Goal: Task Accomplishment & Management: Manage account settings

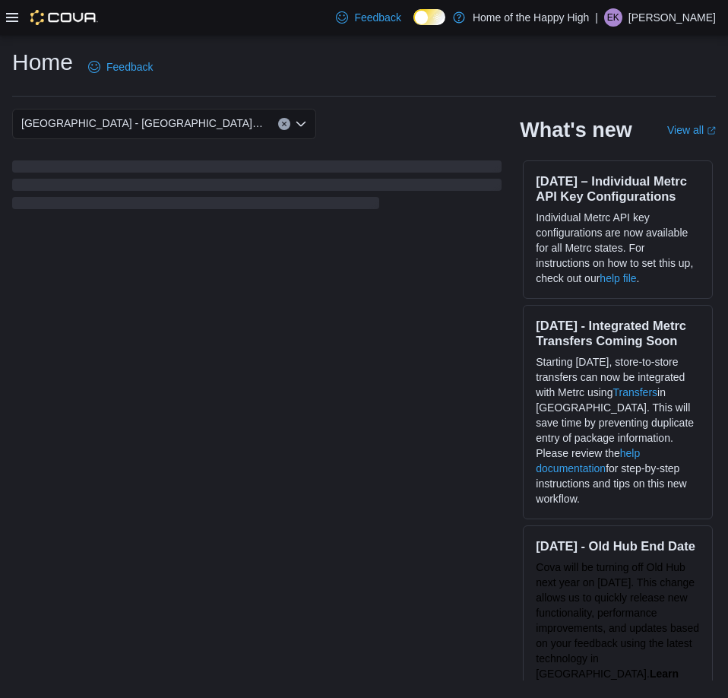
click at [16, 17] on icon at bounding box center [12, 17] width 12 height 9
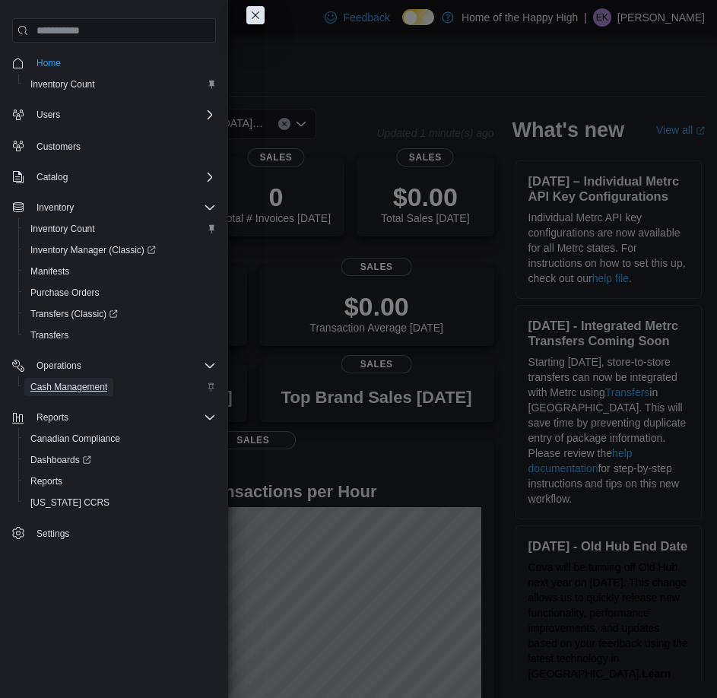
click at [110, 388] on link "Cash Management" at bounding box center [68, 387] width 89 height 18
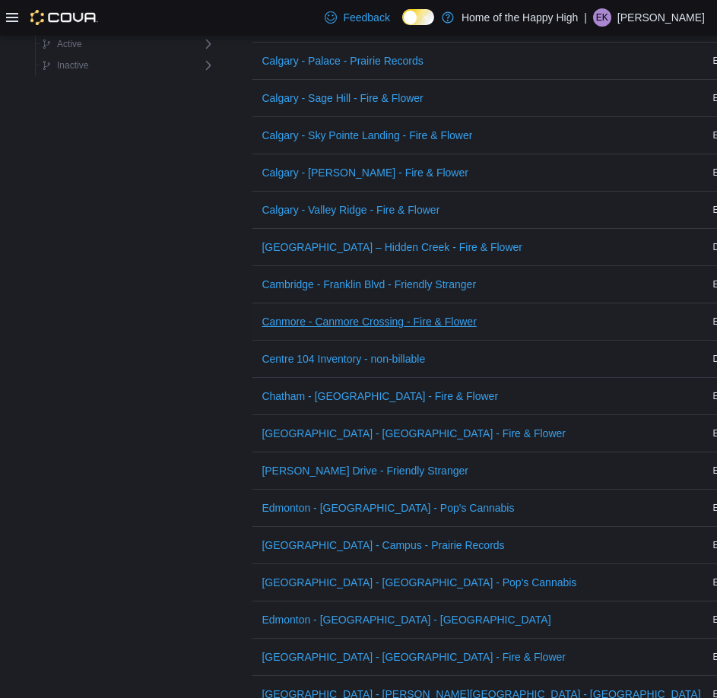
scroll to position [760, 0]
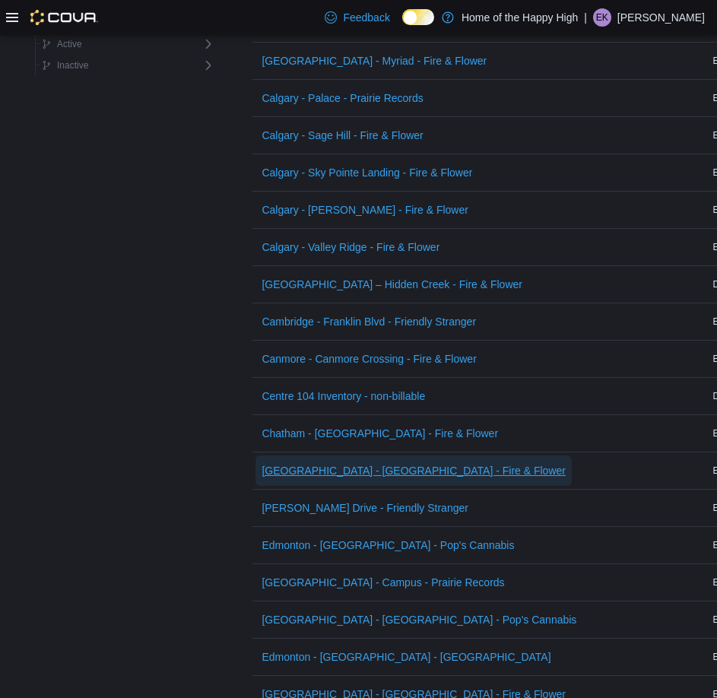
click at [353, 477] on span "[GEOGRAPHIC_DATA] - [GEOGRAPHIC_DATA] - Fire & Flower" at bounding box center [413, 470] width 304 height 15
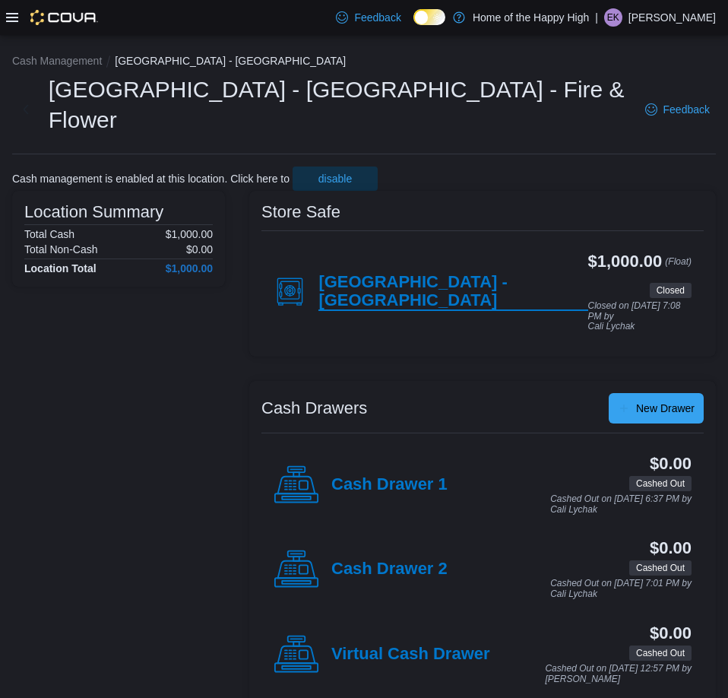
click at [441, 273] on h4 "[GEOGRAPHIC_DATA] - [GEOGRAPHIC_DATA]" at bounding box center [452, 292] width 269 height 38
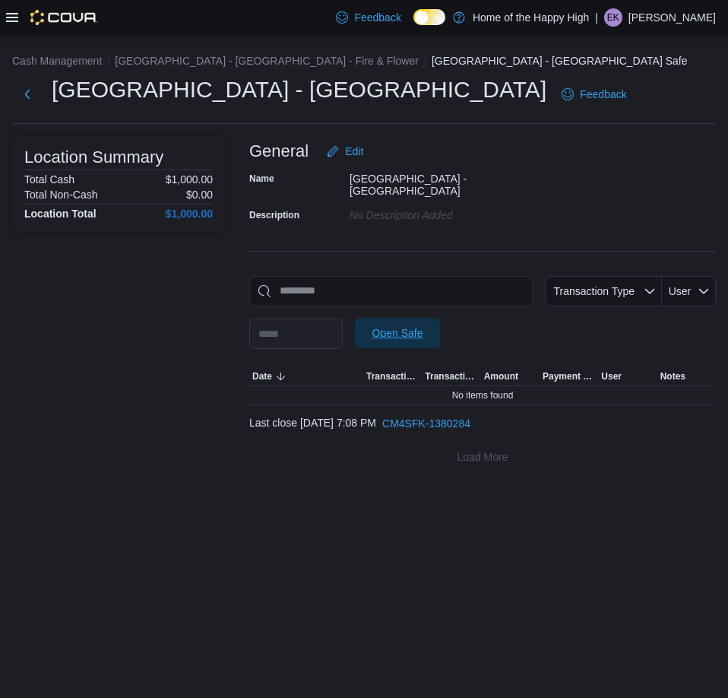
click at [423, 325] on span "Open Safe" at bounding box center [397, 332] width 51 height 15
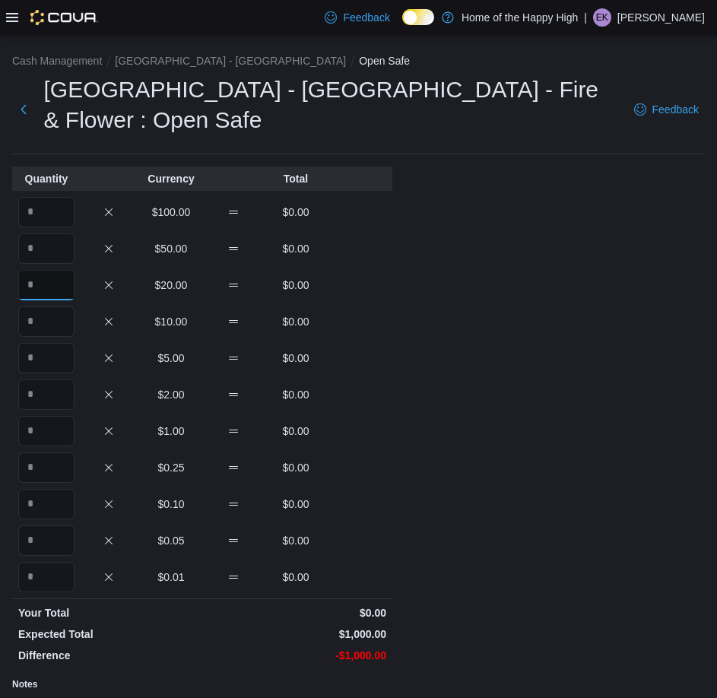
click at [64, 270] on input "Quantity" at bounding box center [46, 285] width 56 height 30
type input "**"
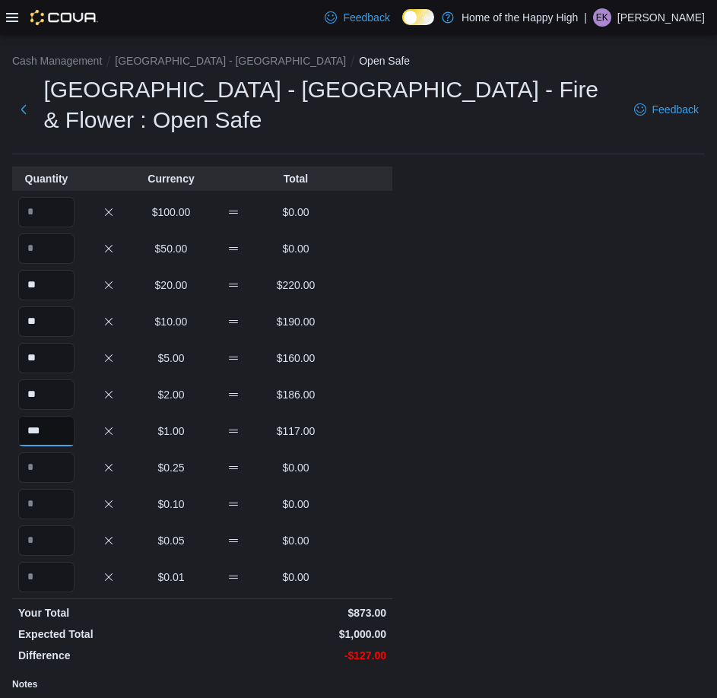
type input "***"
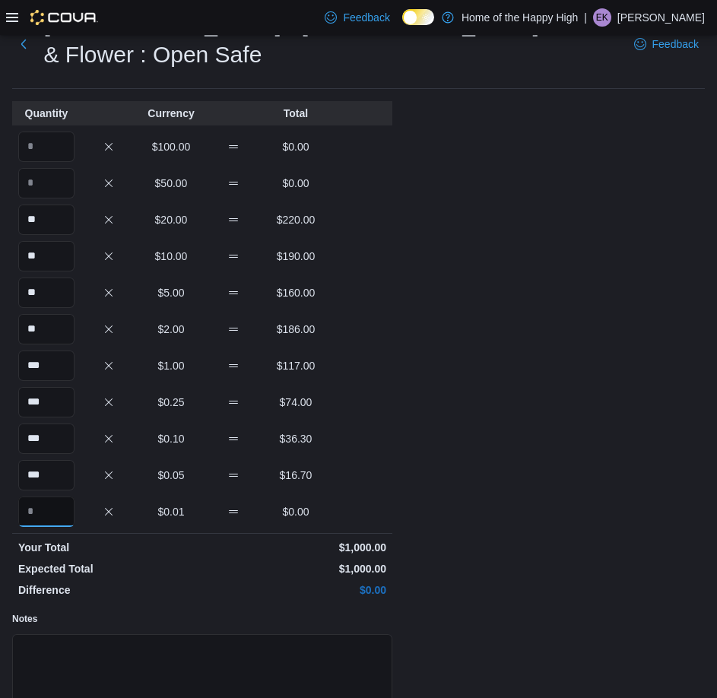
scroll to position [151, 0]
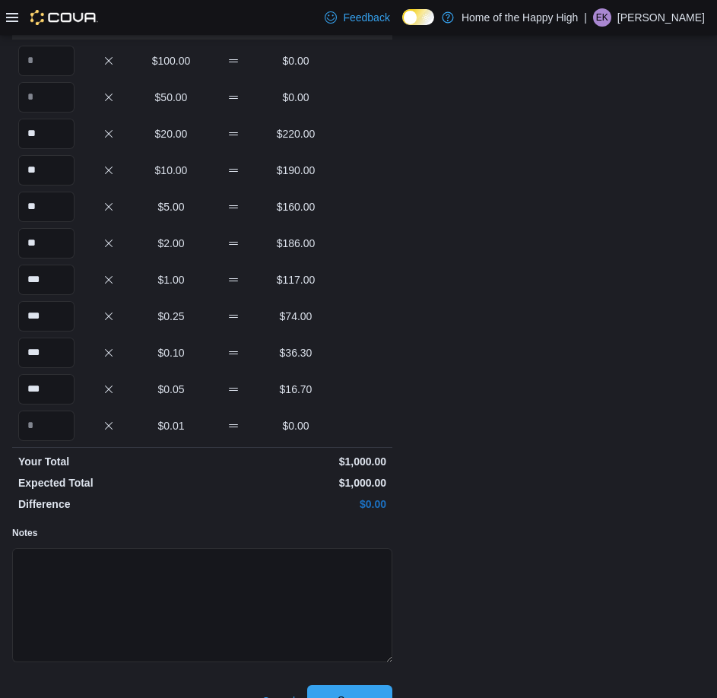
click at [333, 685] on span "Save" at bounding box center [349, 700] width 67 height 30
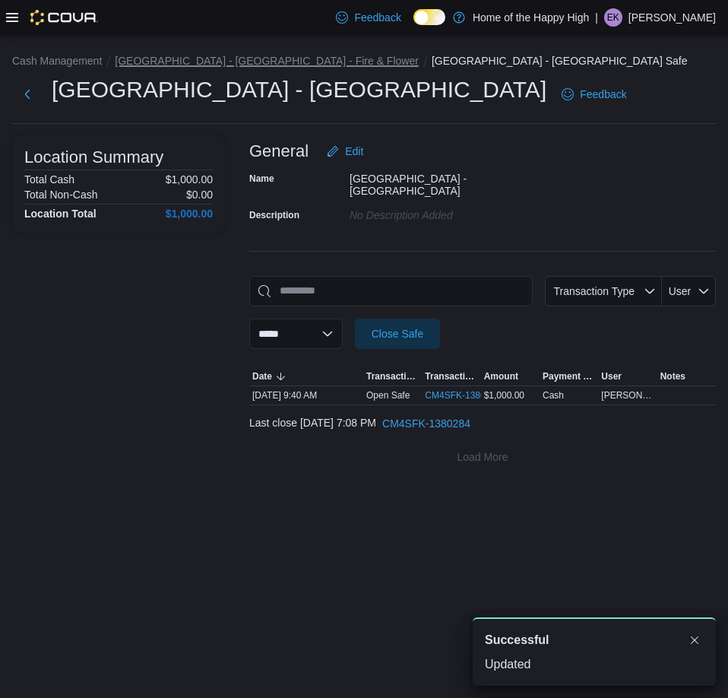
click at [246, 55] on button "[GEOGRAPHIC_DATA] - [GEOGRAPHIC_DATA] - Fire & Flower" at bounding box center [267, 61] width 304 height 12
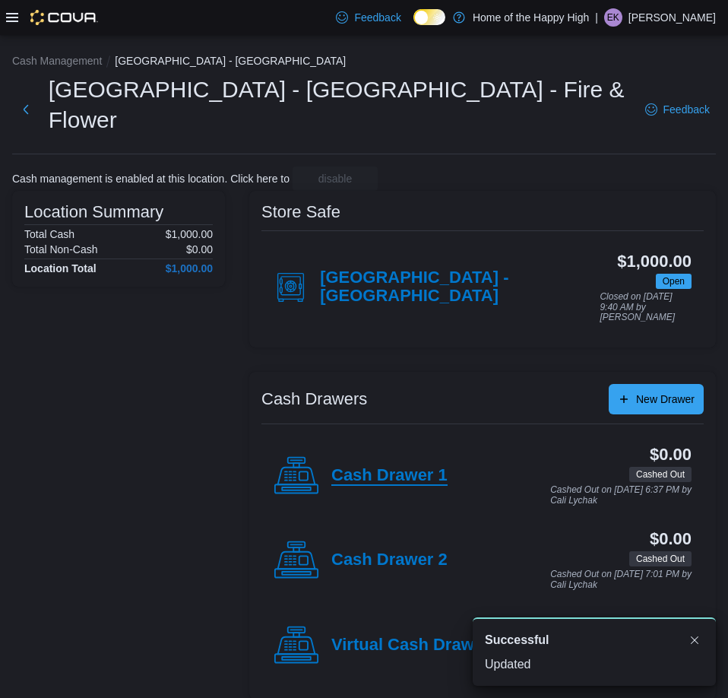
click at [389, 466] on h4 "Cash Drawer 1" at bounding box center [389, 476] width 116 height 20
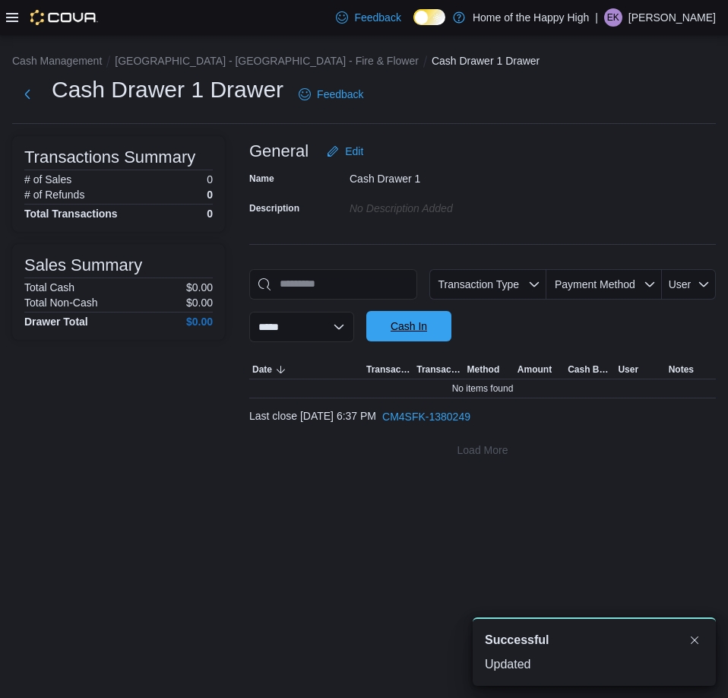
click at [442, 331] on span "Cash In" at bounding box center [408, 326] width 67 height 30
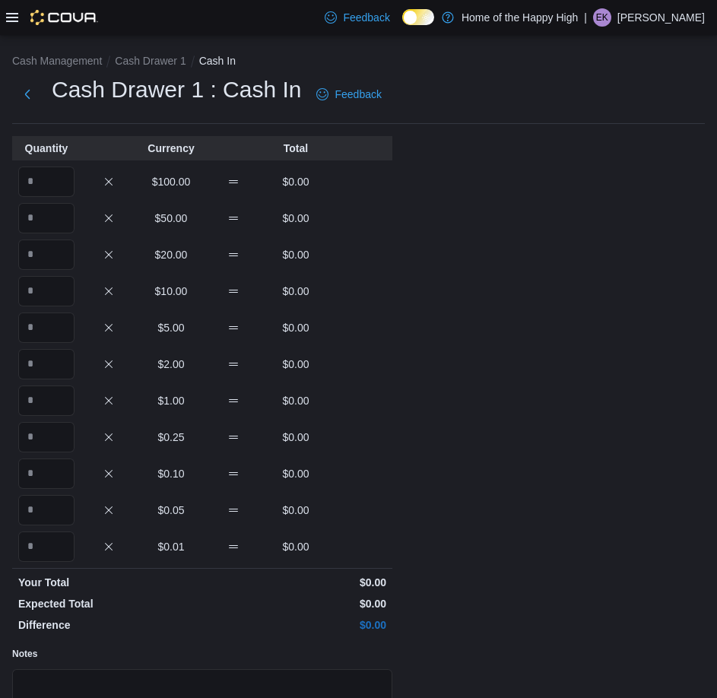
click at [75, 252] on div "$20.00 $0.00" at bounding box center [202, 254] width 380 height 30
click at [39, 255] on input "Quantity" at bounding box center [46, 254] width 56 height 30
type input "*"
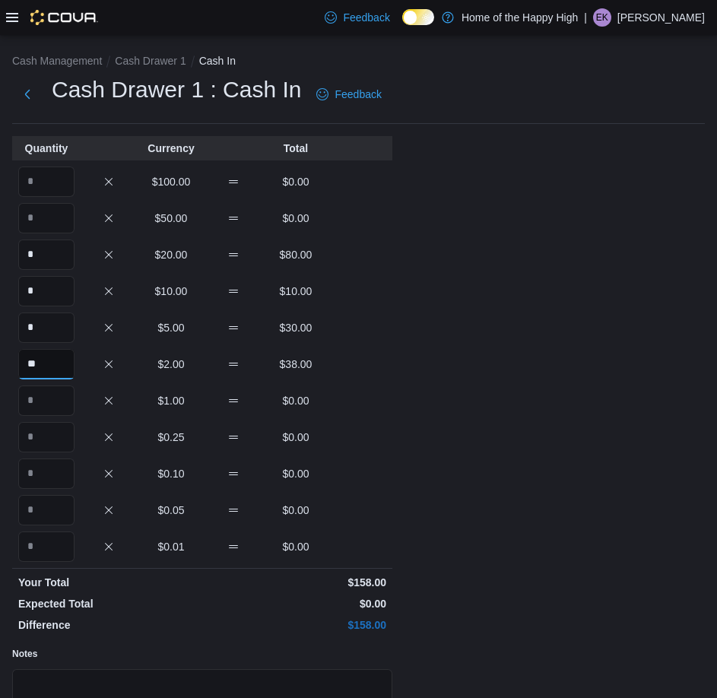
type input "**"
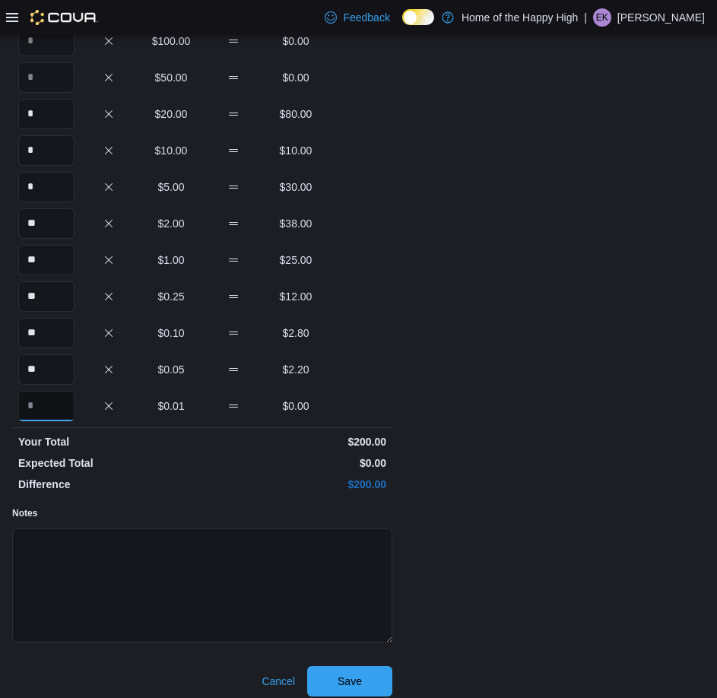
scroll to position [151, 0]
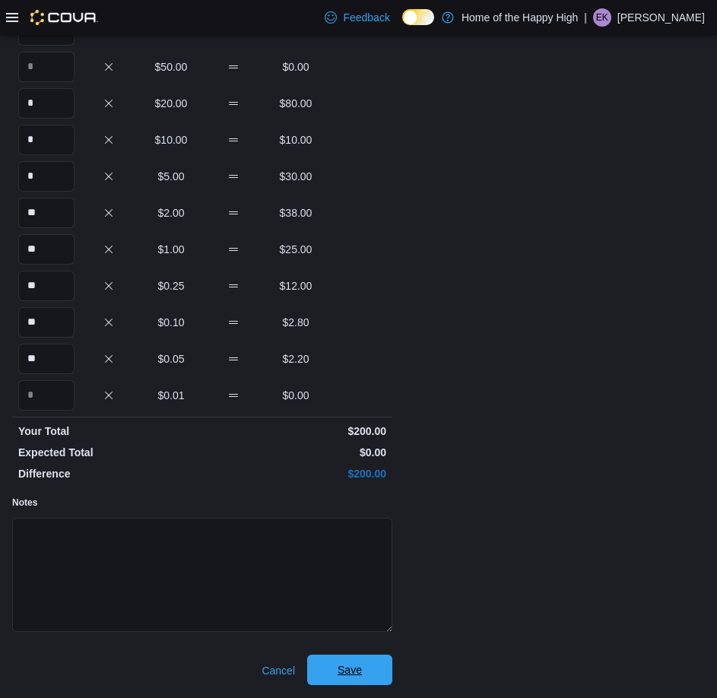
click at [377, 668] on span "Save" at bounding box center [349, 669] width 67 height 30
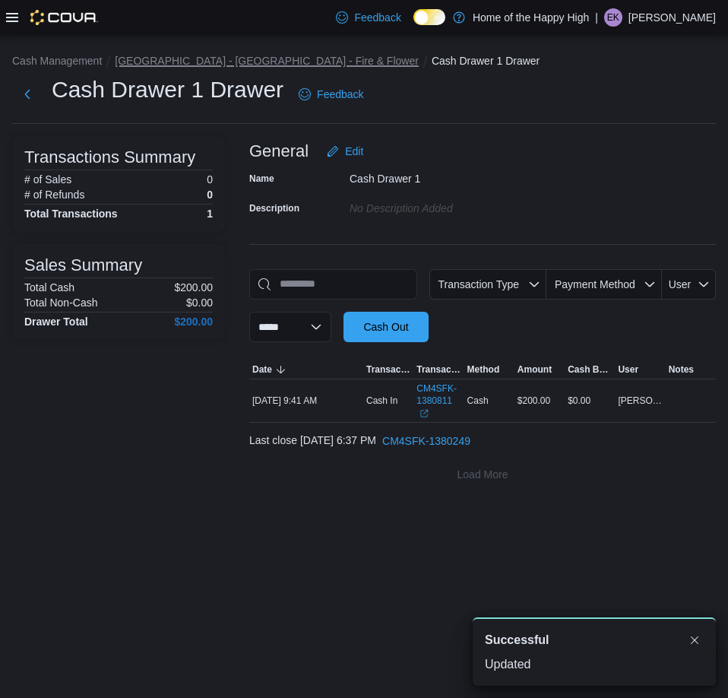
click at [257, 58] on button "[GEOGRAPHIC_DATA] - [GEOGRAPHIC_DATA] - Fire & Flower" at bounding box center [267, 61] width 304 height 12
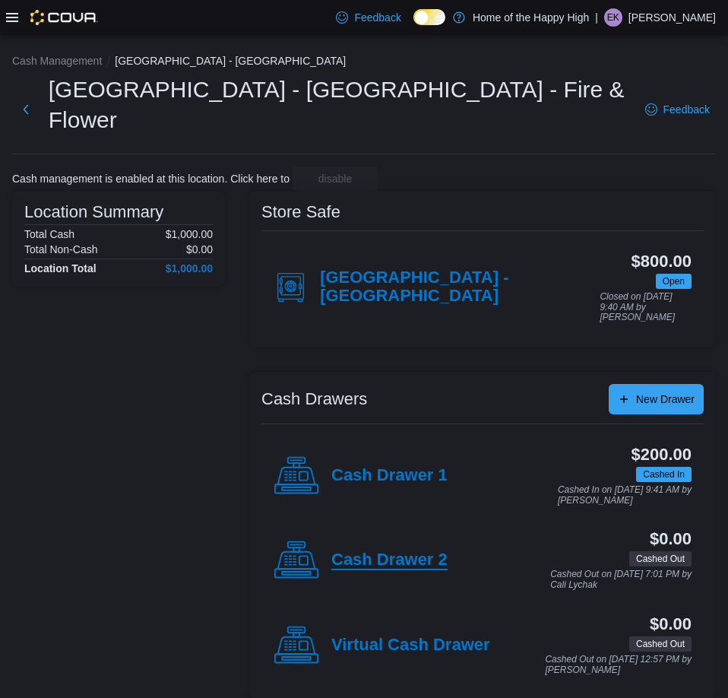
click at [438, 550] on h4 "Cash Drawer 2" at bounding box center [389, 560] width 116 height 20
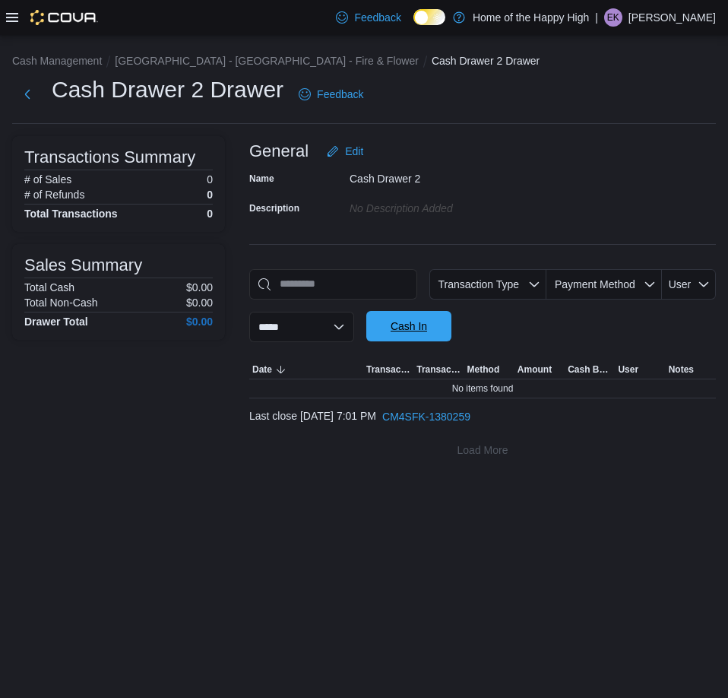
click at [442, 329] on span "Cash In" at bounding box center [408, 326] width 67 height 30
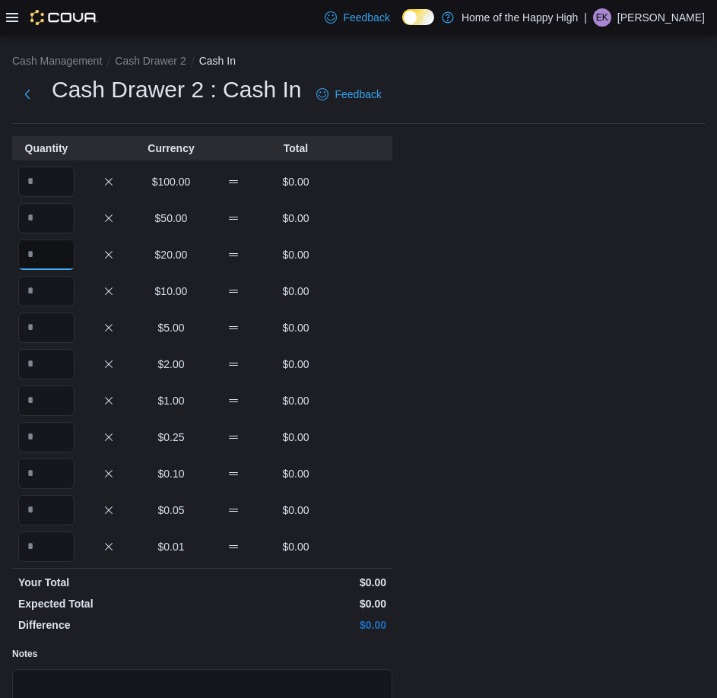
click at [40, 264] on input "Quantity" at bounding box center [46, 254] width 56 height 30
type input "*"
type input "**"
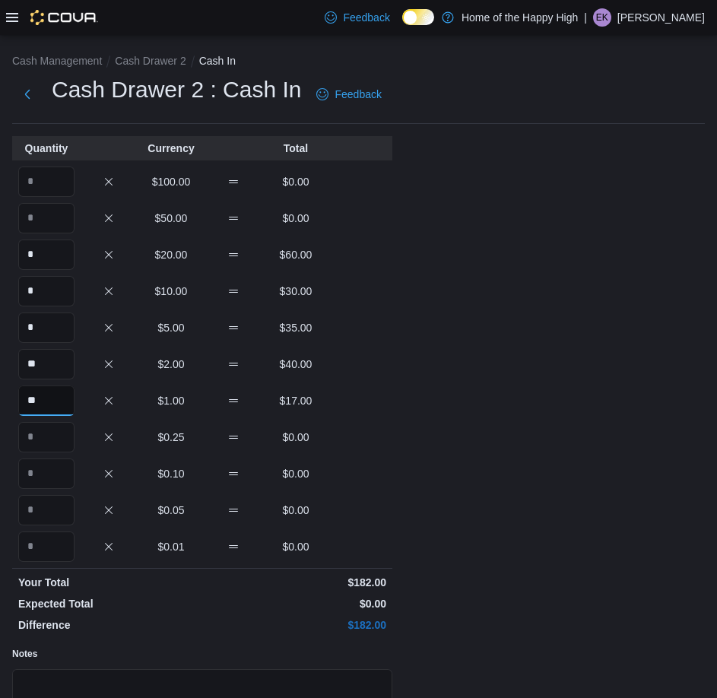
type input "**"
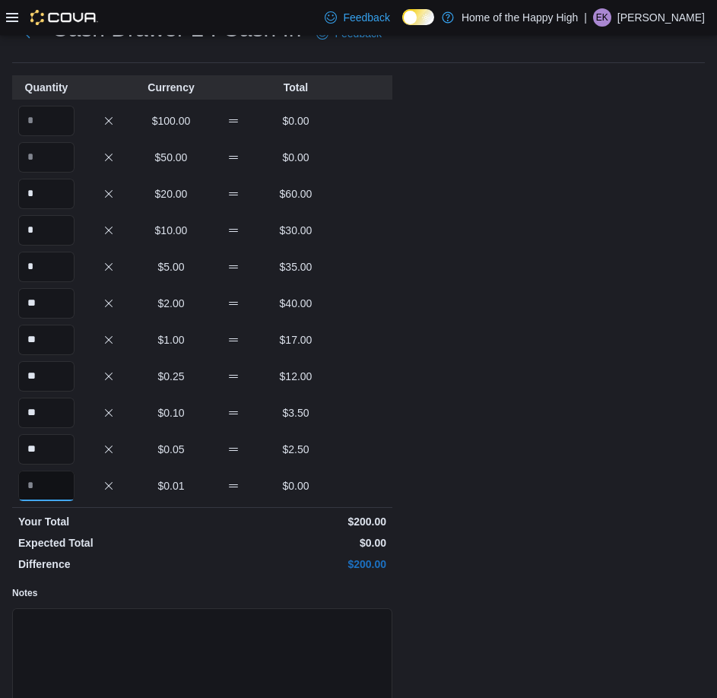
scroll to position [151, 0]
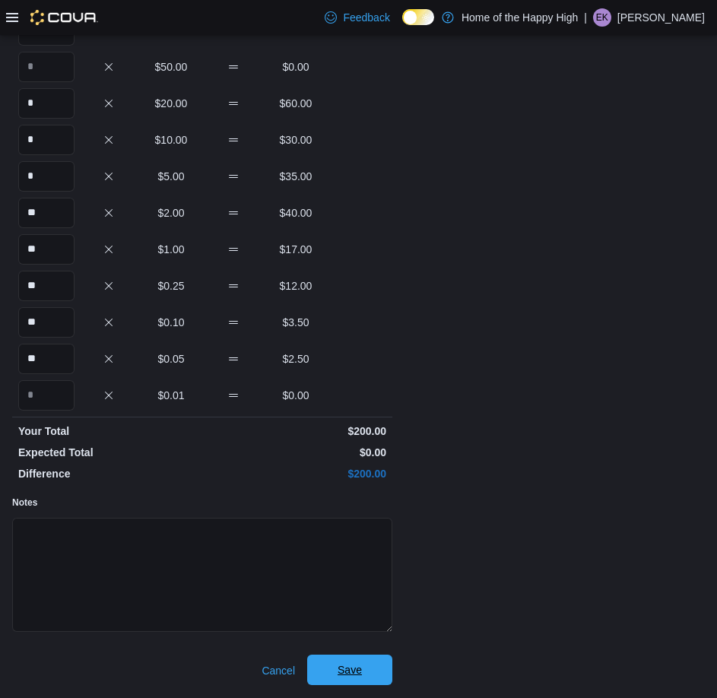
click at [352, 682] on span "Save" at bounding box center [349, 669] width 67 height 30
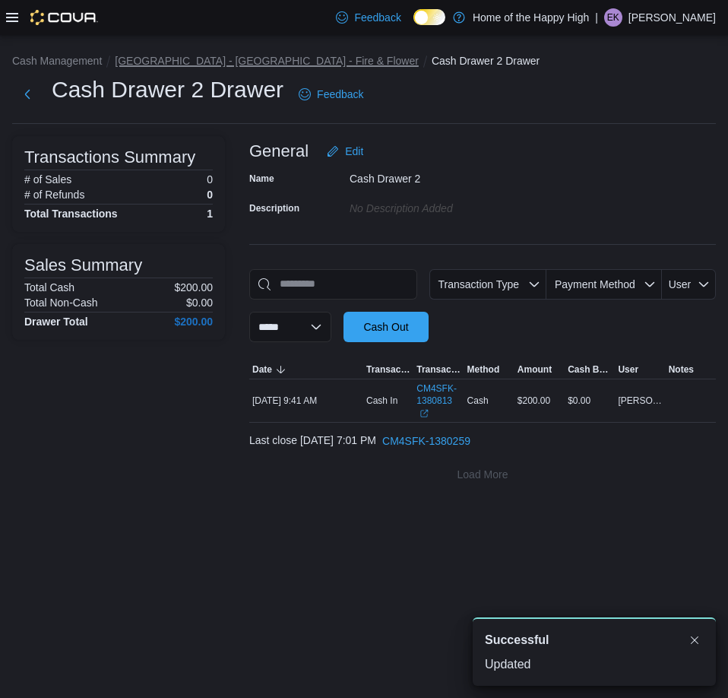
click at [251, 59] on button "[GEOGRAPHIC_DATA] - [GEOGRAPHIC_DATA] - Fire & Flower" at bounding box center [267, 61] width 304 height 12
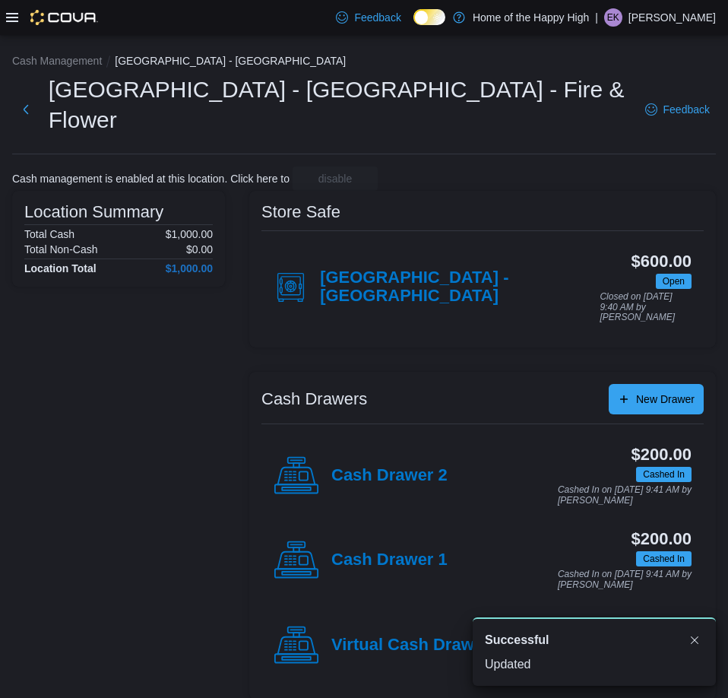
click at [687, 21] on p "[PERSON_NAME]" at bounding box center [671, 17] width 87 height 18
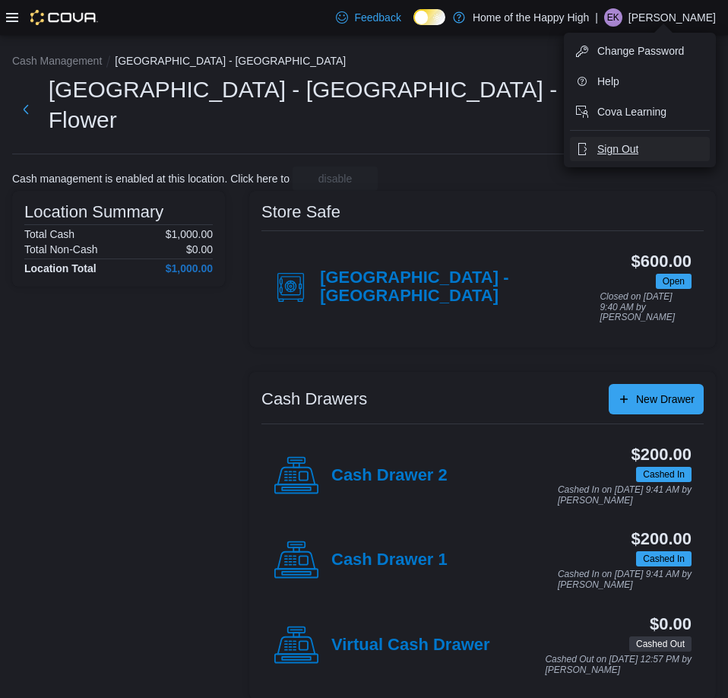
click at [619, 156] on span "Sign Out" at bounding box center [617, 148] width 41 height 15
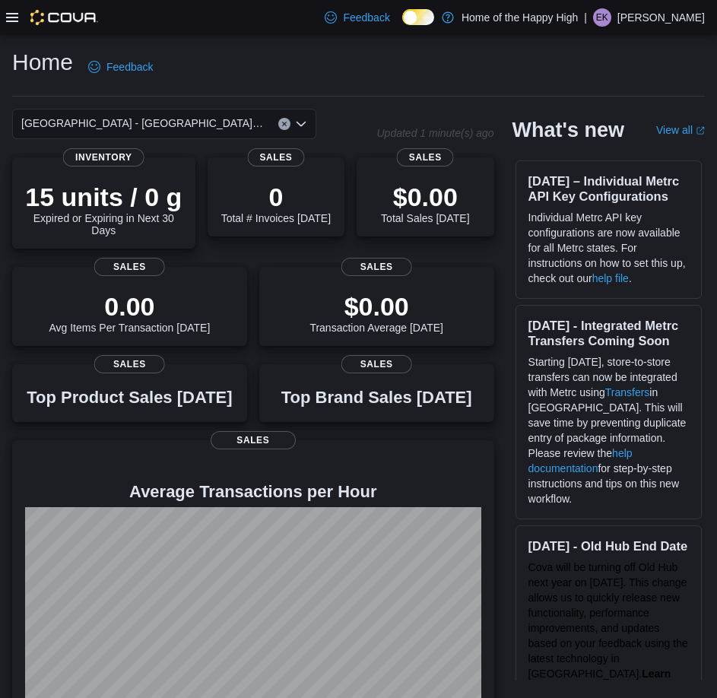
click at [659, 26] on p "[PERSON_NAME]" at bounding box center [660, 17] width 87 height 18
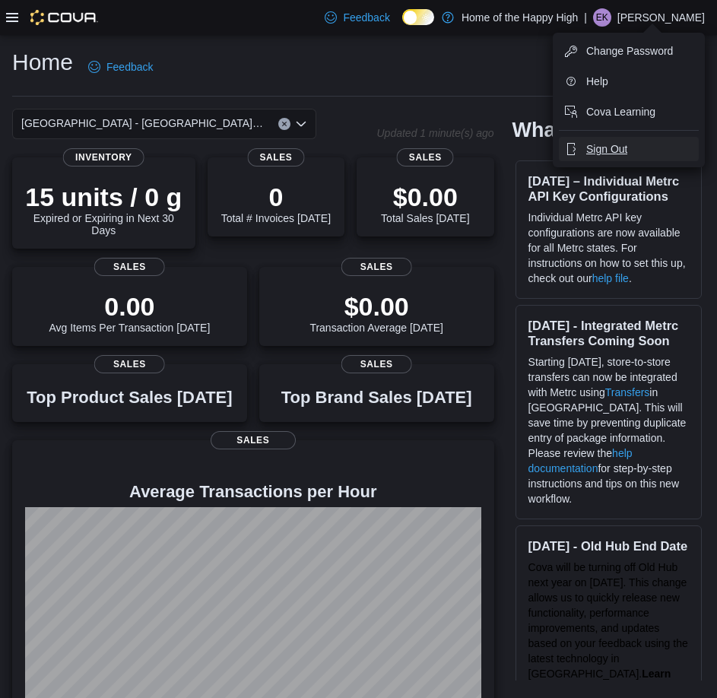
click at [640, 150] on button "Sign Out" at bounding box center [628, 149] width 140 height 24
